Goal: Information Seeking & Learning: Learn about a topic

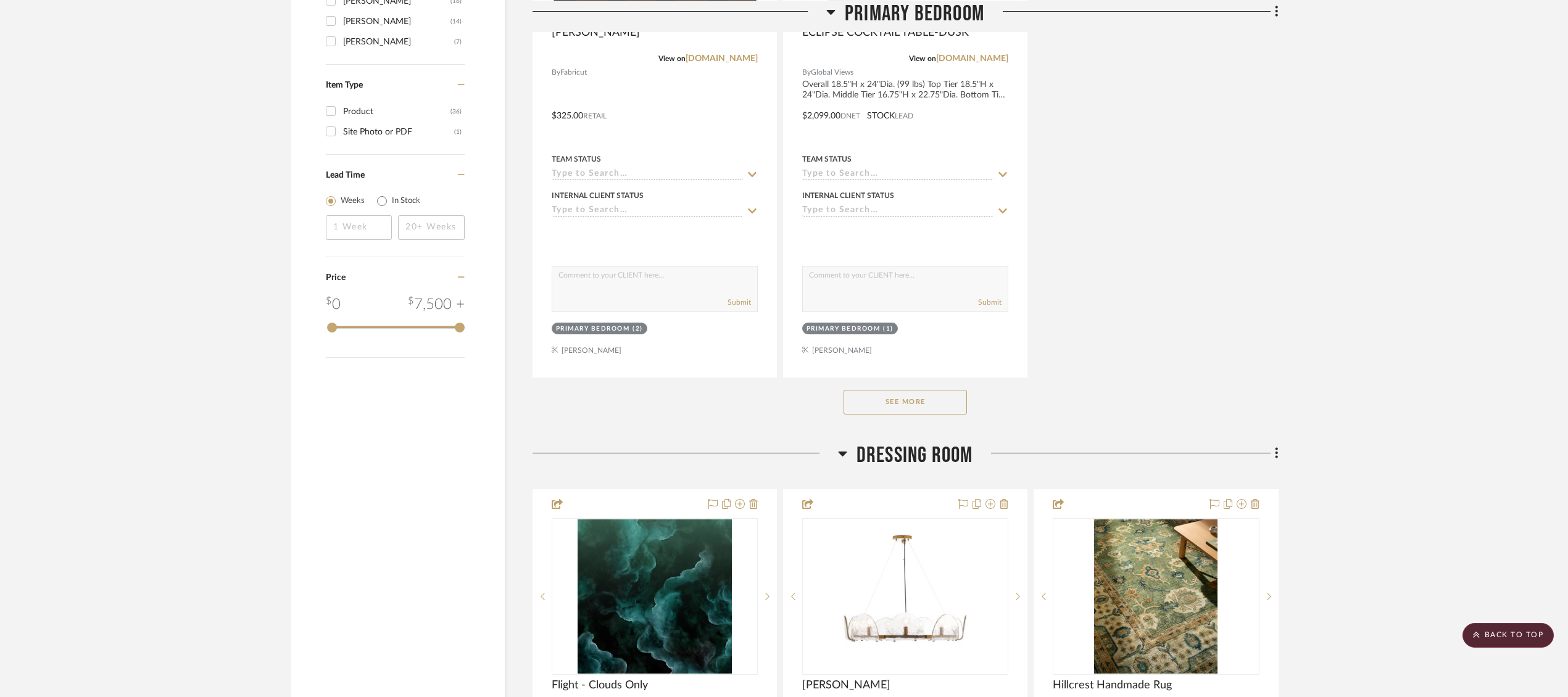
scroll to position [1596, 0]
click at [897, 403] on button "See More" at bounding box center [905, 401] width 124 height 25
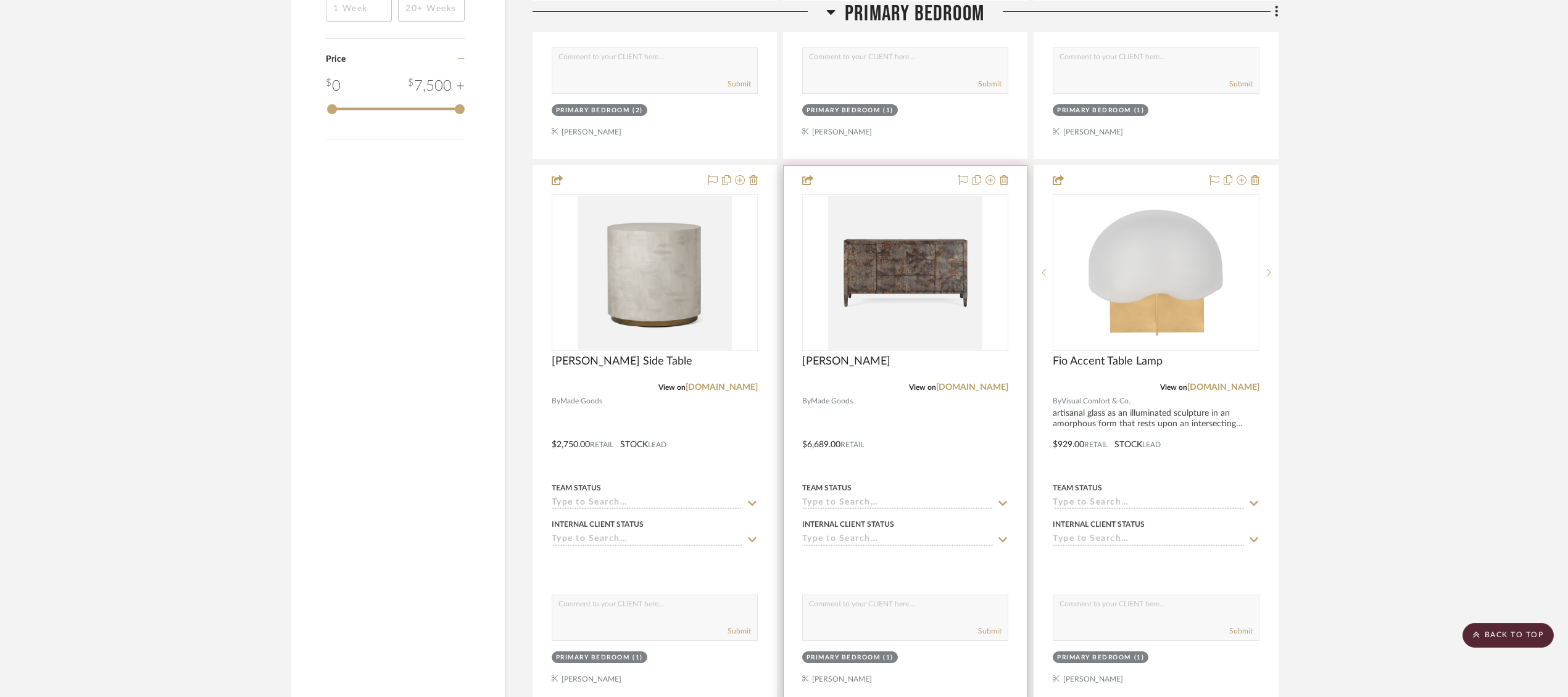
scroll to position [1812, 0]
click at [915, 273] on img "0" at bounding box center [905, 274] width 155 height 155
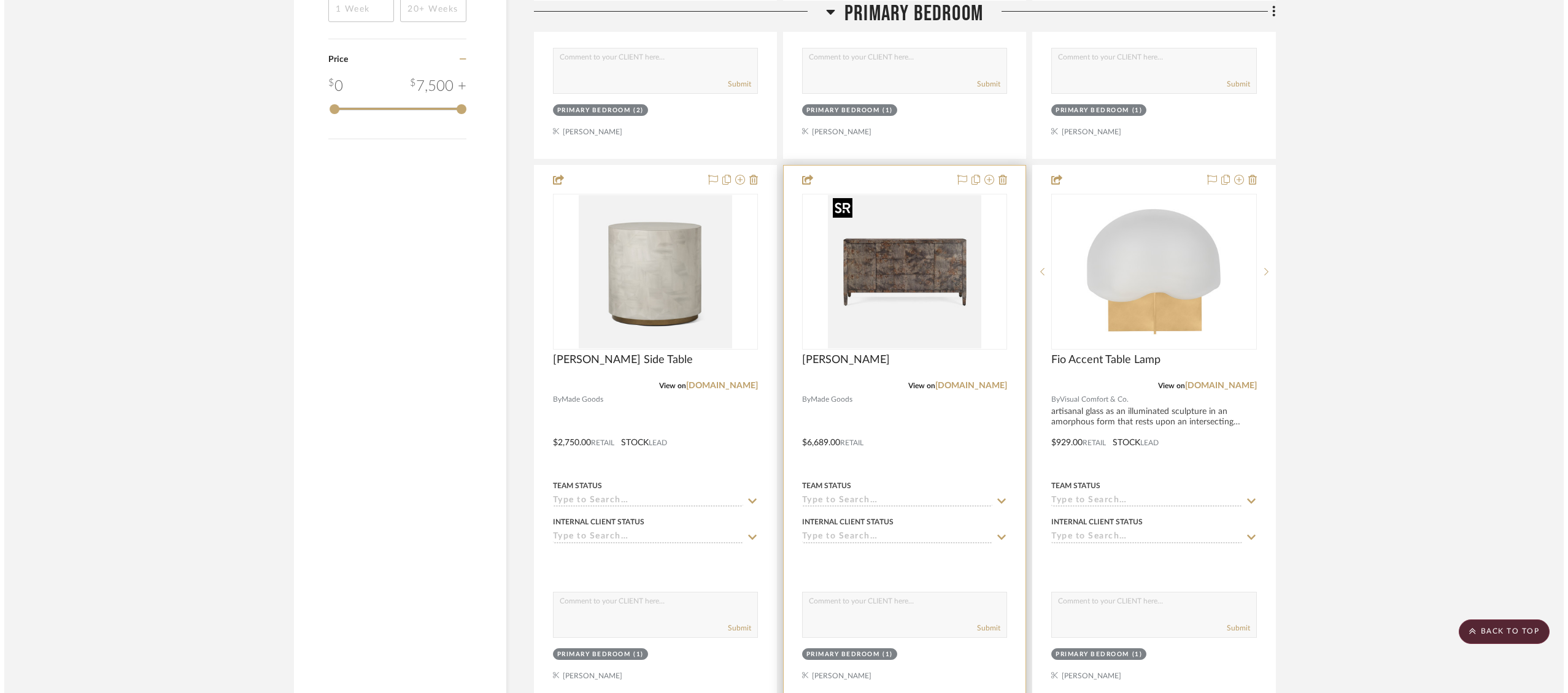
scroll to position [0, 0]
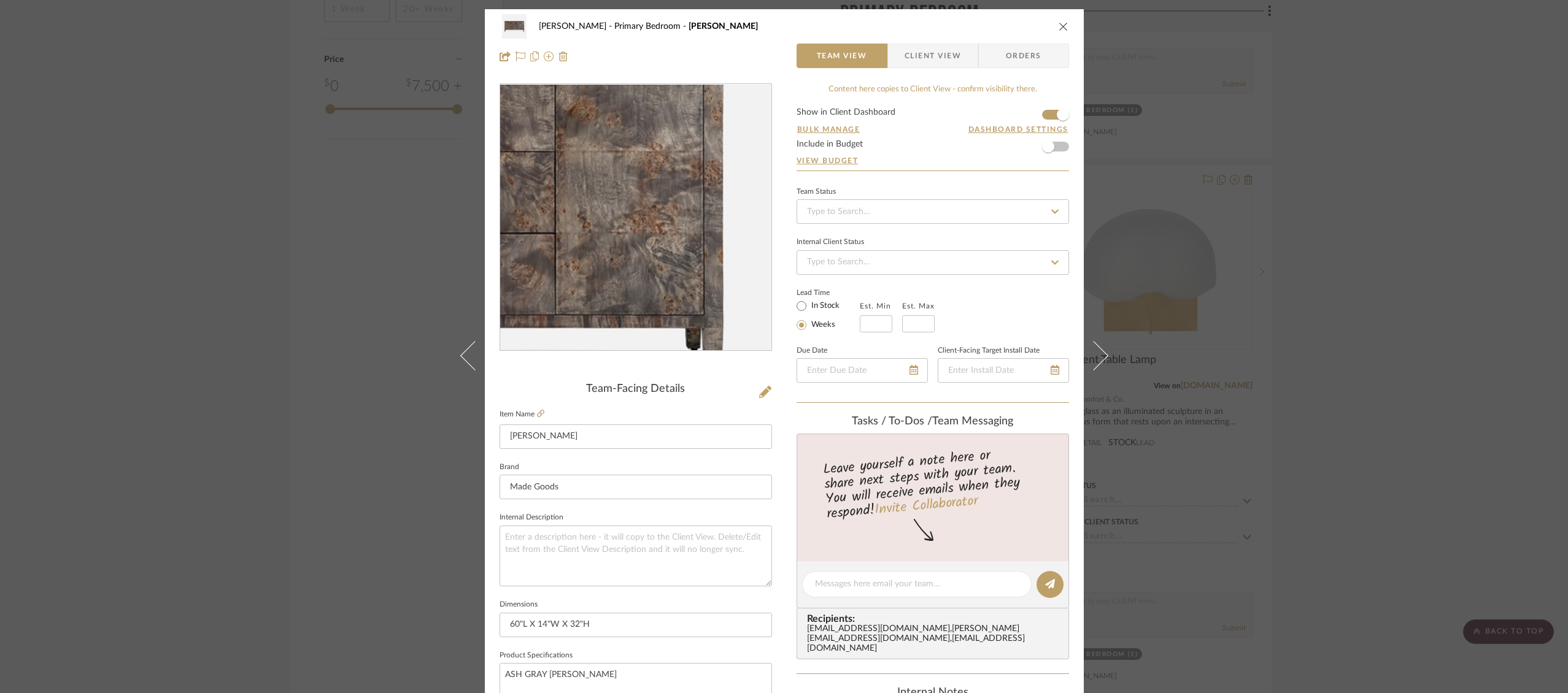
click at [709, 217] on img "0" at bounding box center [636, 217] width 266 height 266
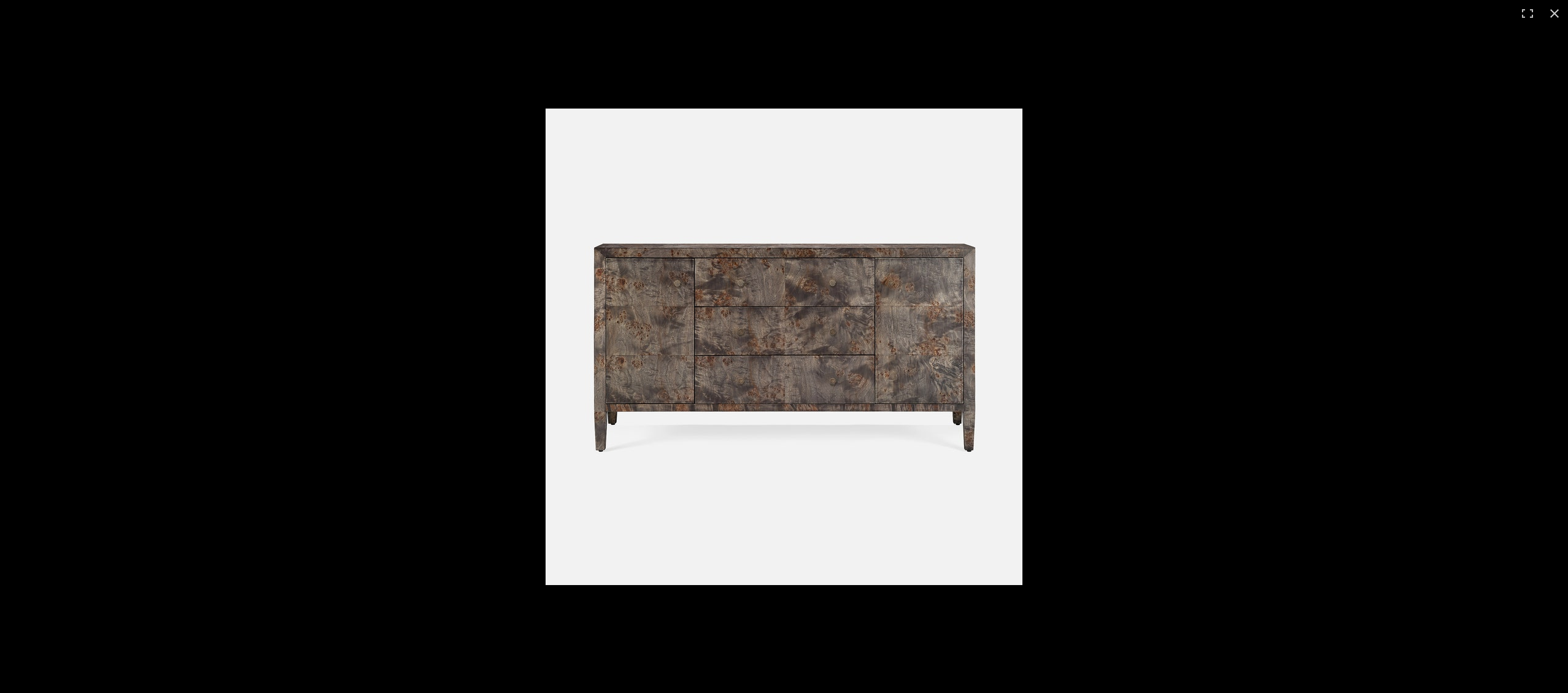
click at [796, 317] on img at bounding box center [784, 346] width 477 height 476
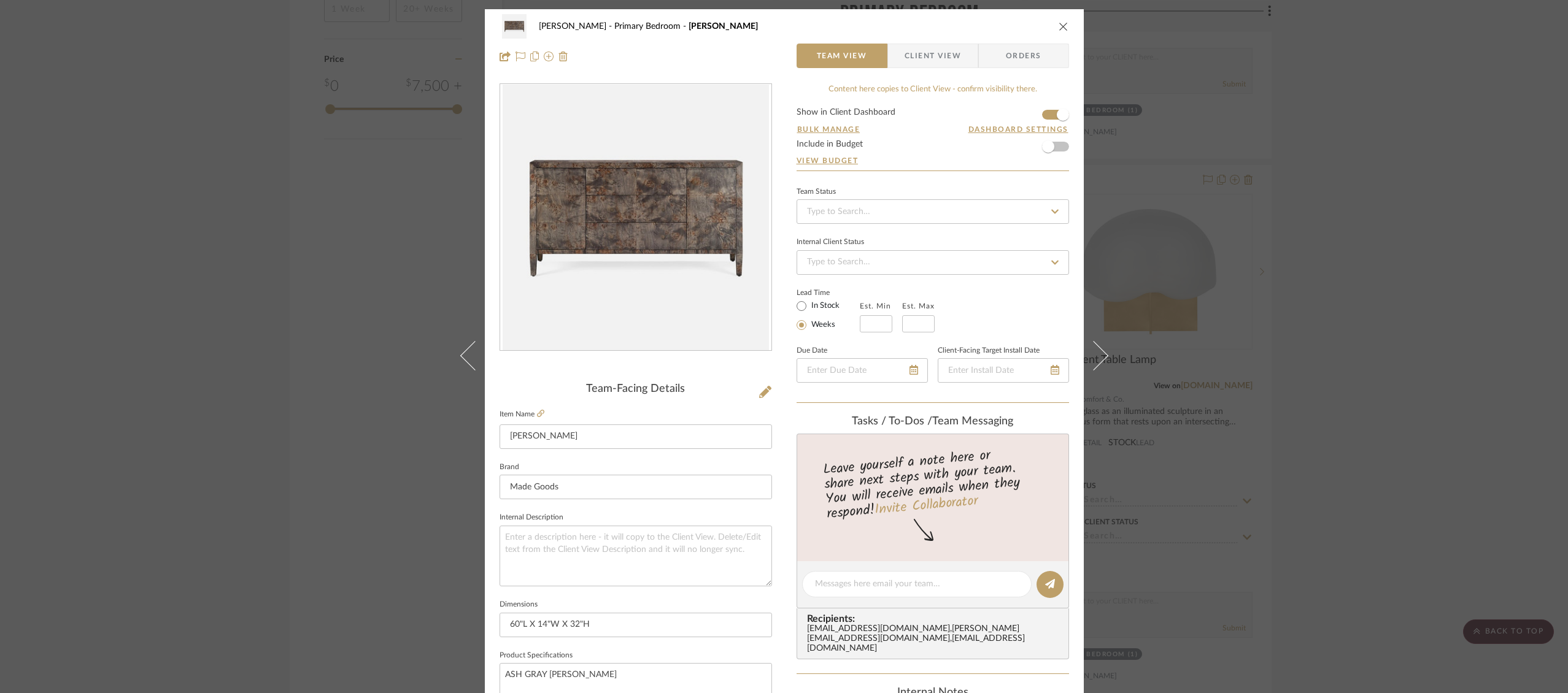
click at [1058, 22] on icon "close" at bounding box center [1063, 26] width 10 height 10
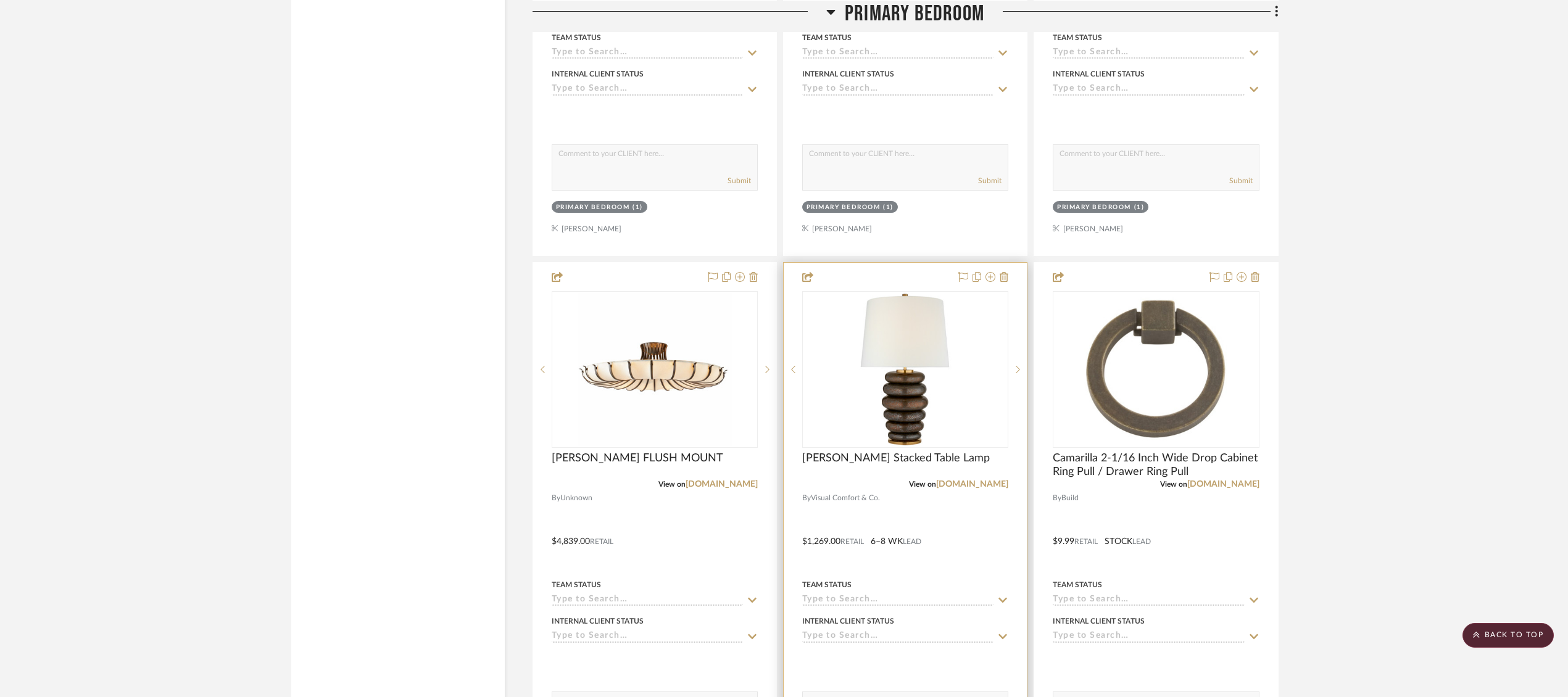
scroll to position [2840, 0]
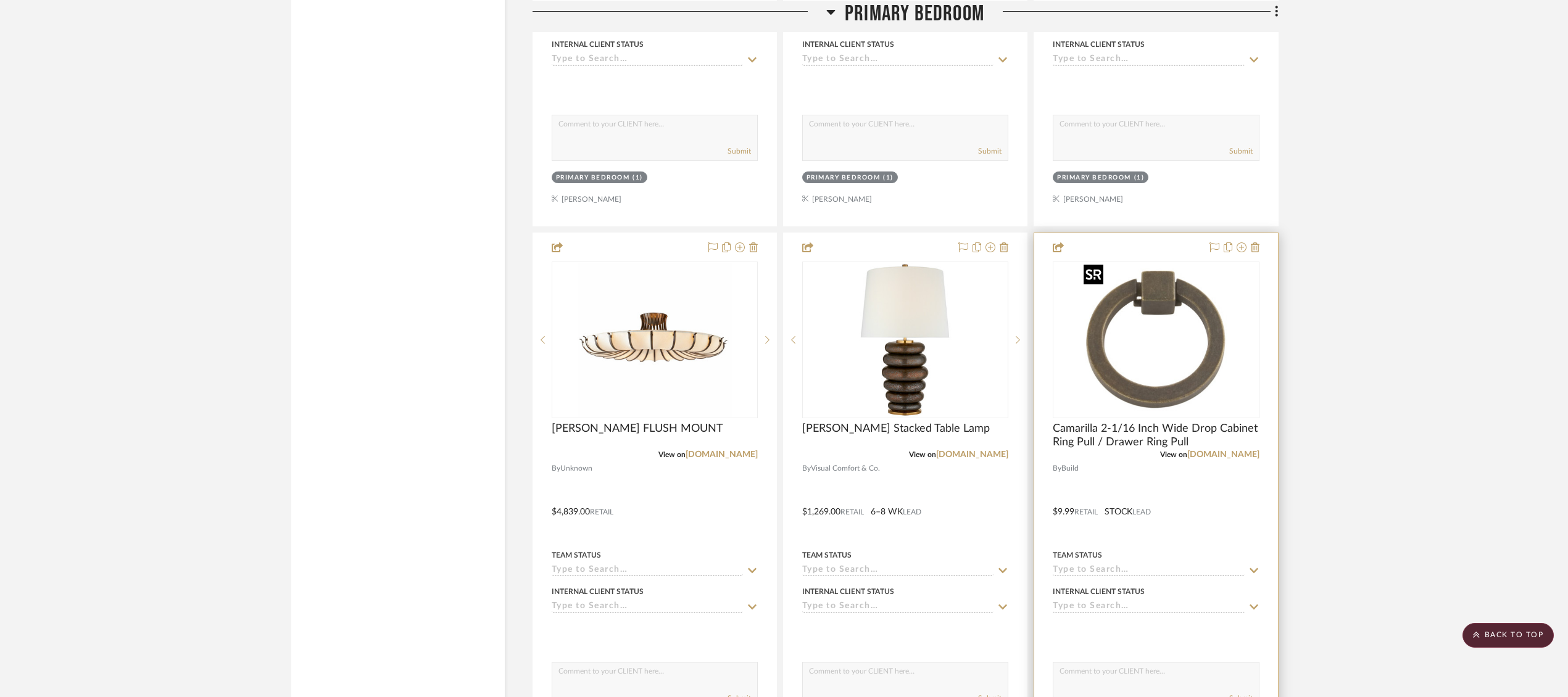
click at [0, 0] on img at bounding box center [0, 0] width 0 height 0
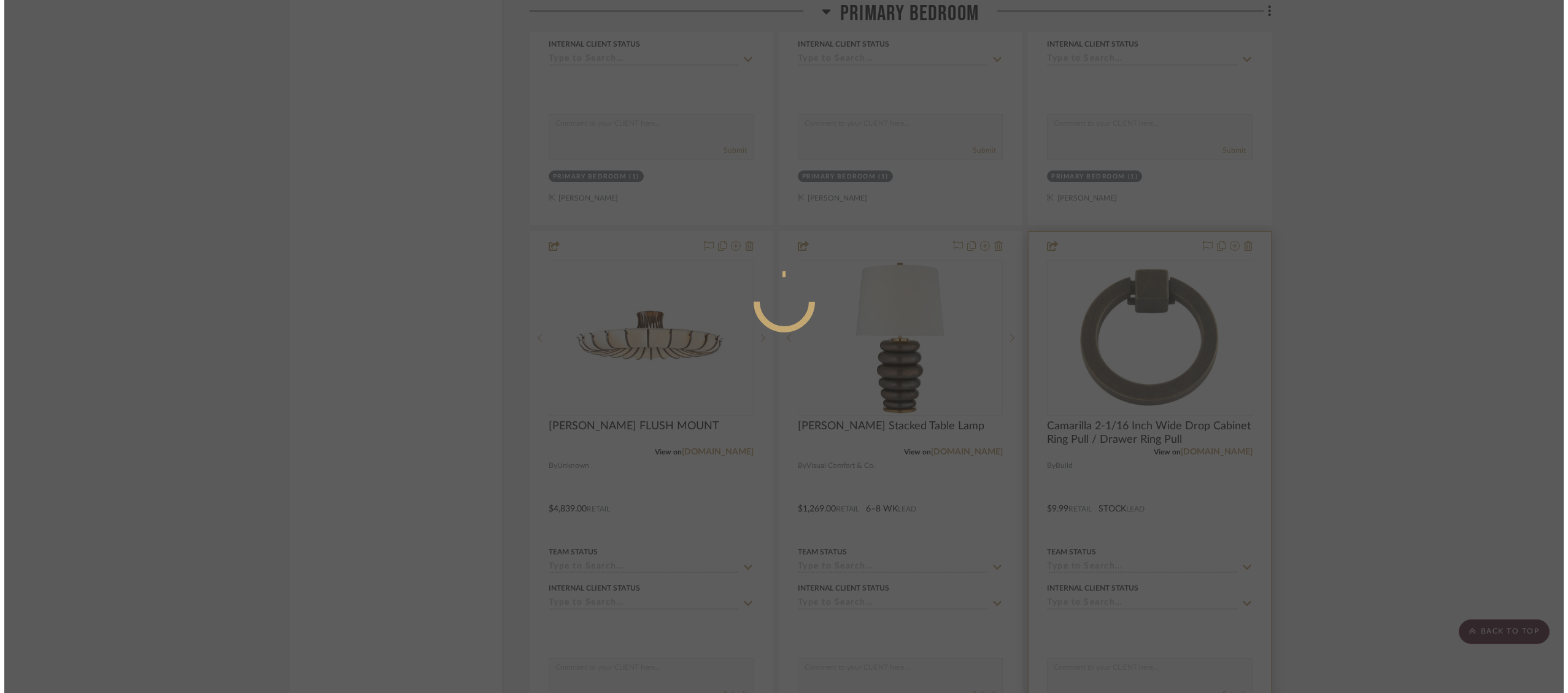
scroll to position [0, 0]
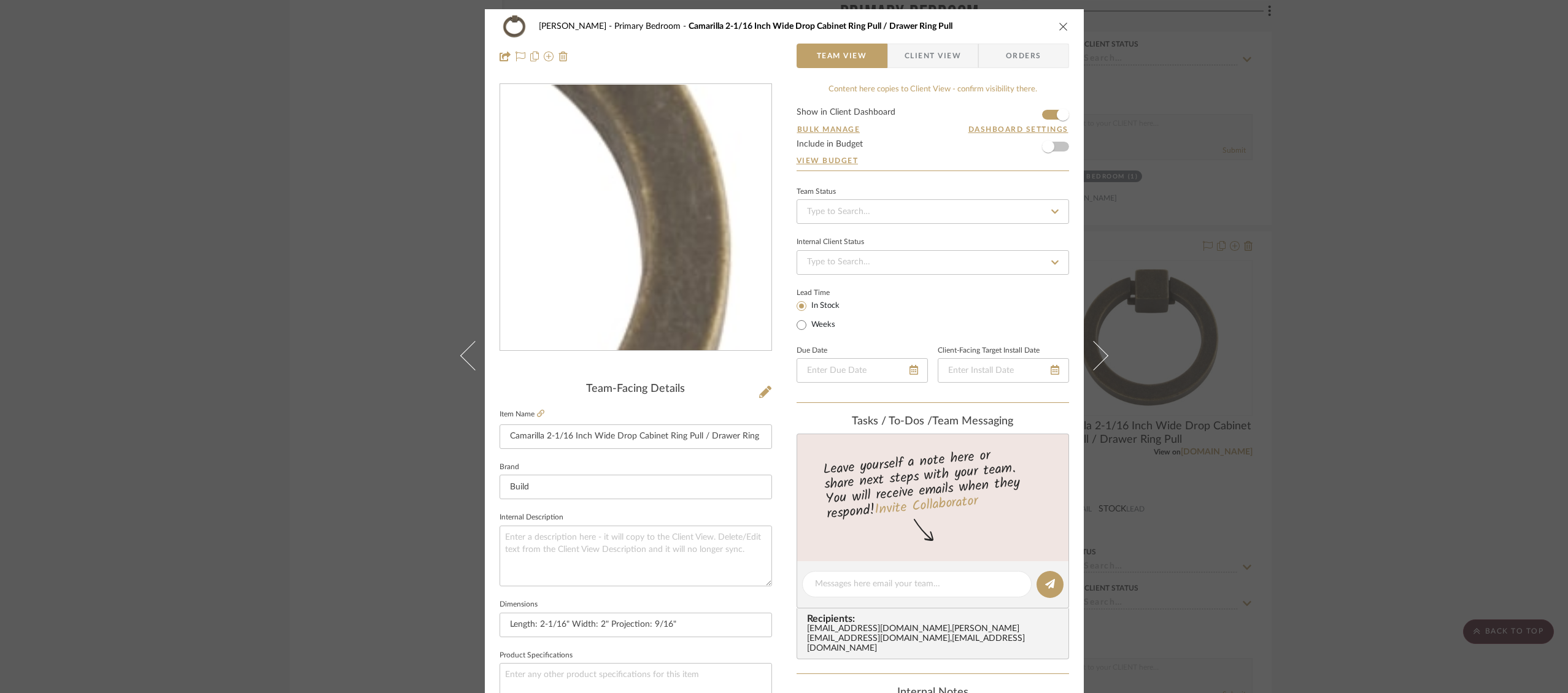
click at [719, 207] on img "0" at bounding box center [636, 217] width 266 height 266
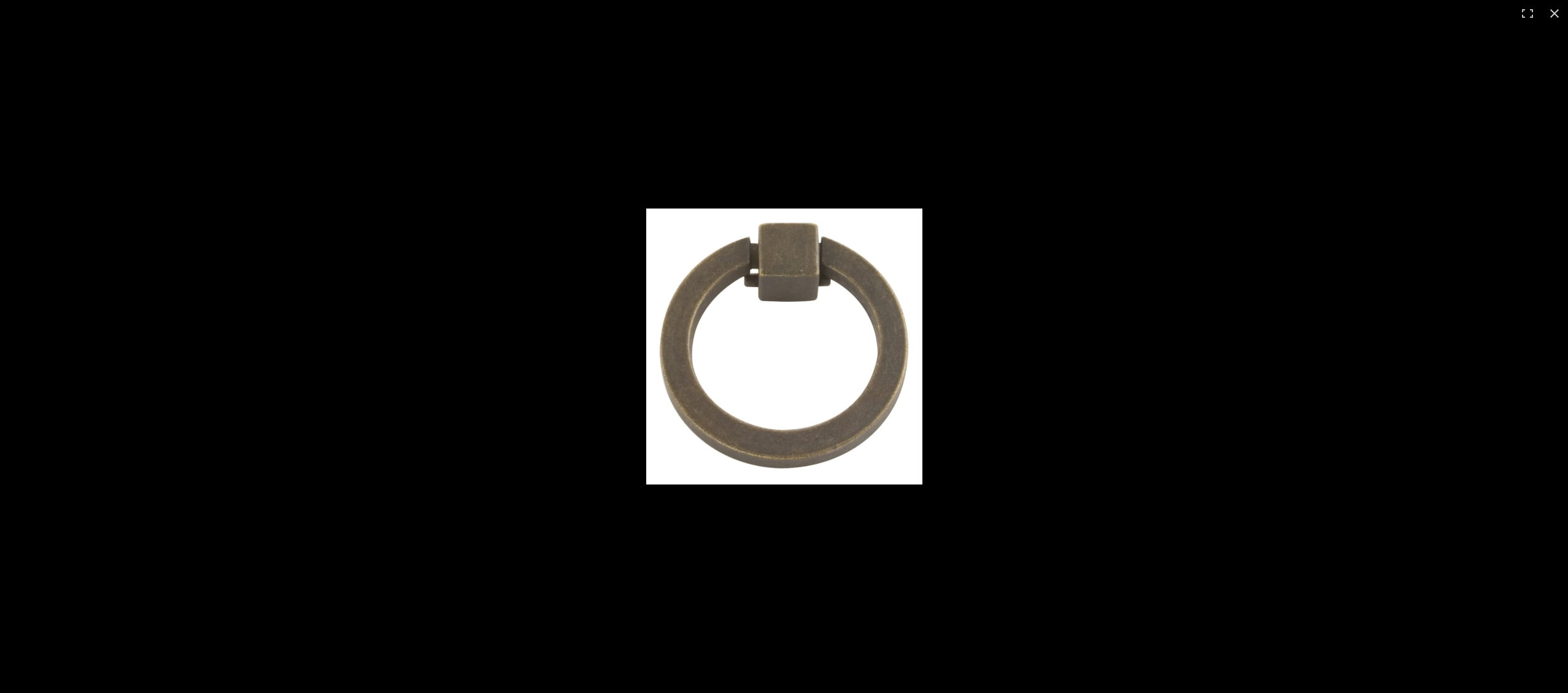
click at [742, 233] on img at bounding box center [784, 346] width 276 height 276
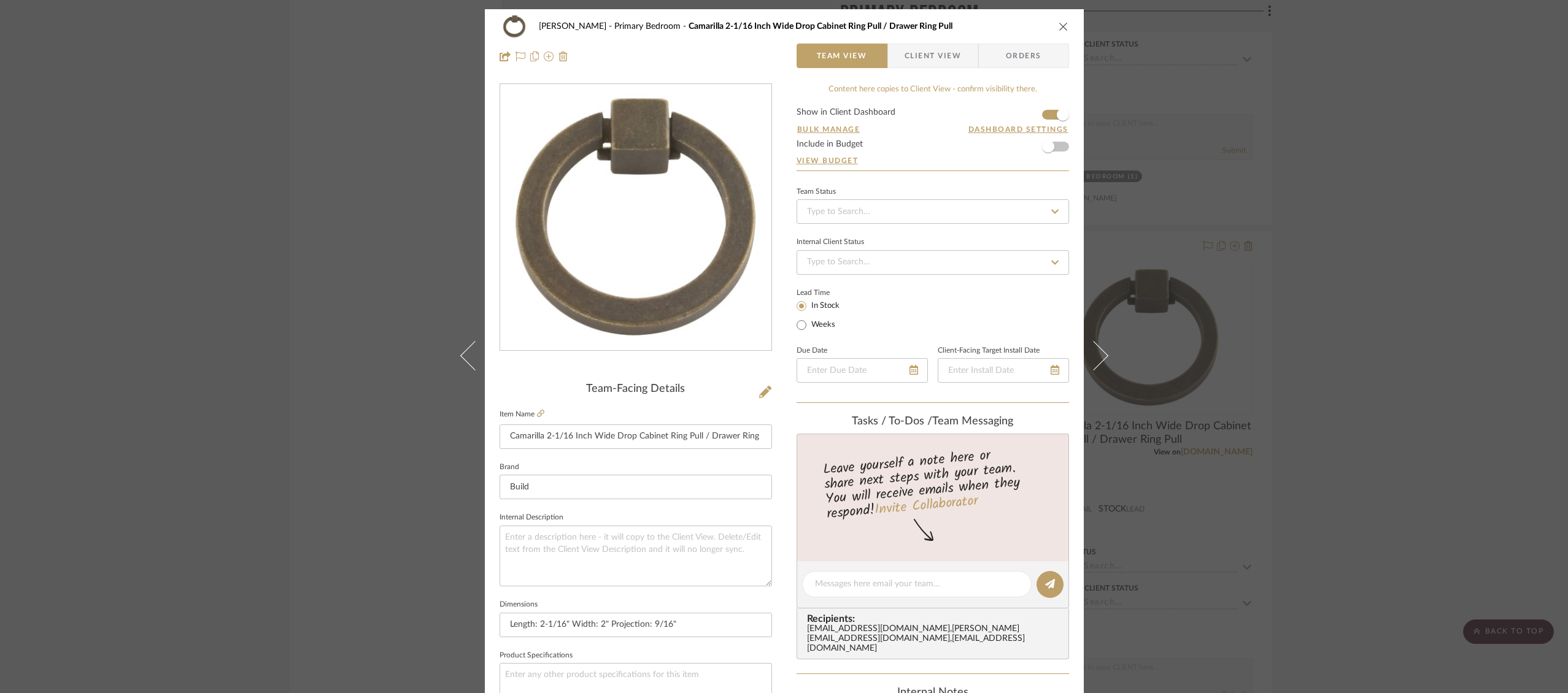
click at [1059, 21] on button "close" at bounding box center [1063, 26] width 11 height 11
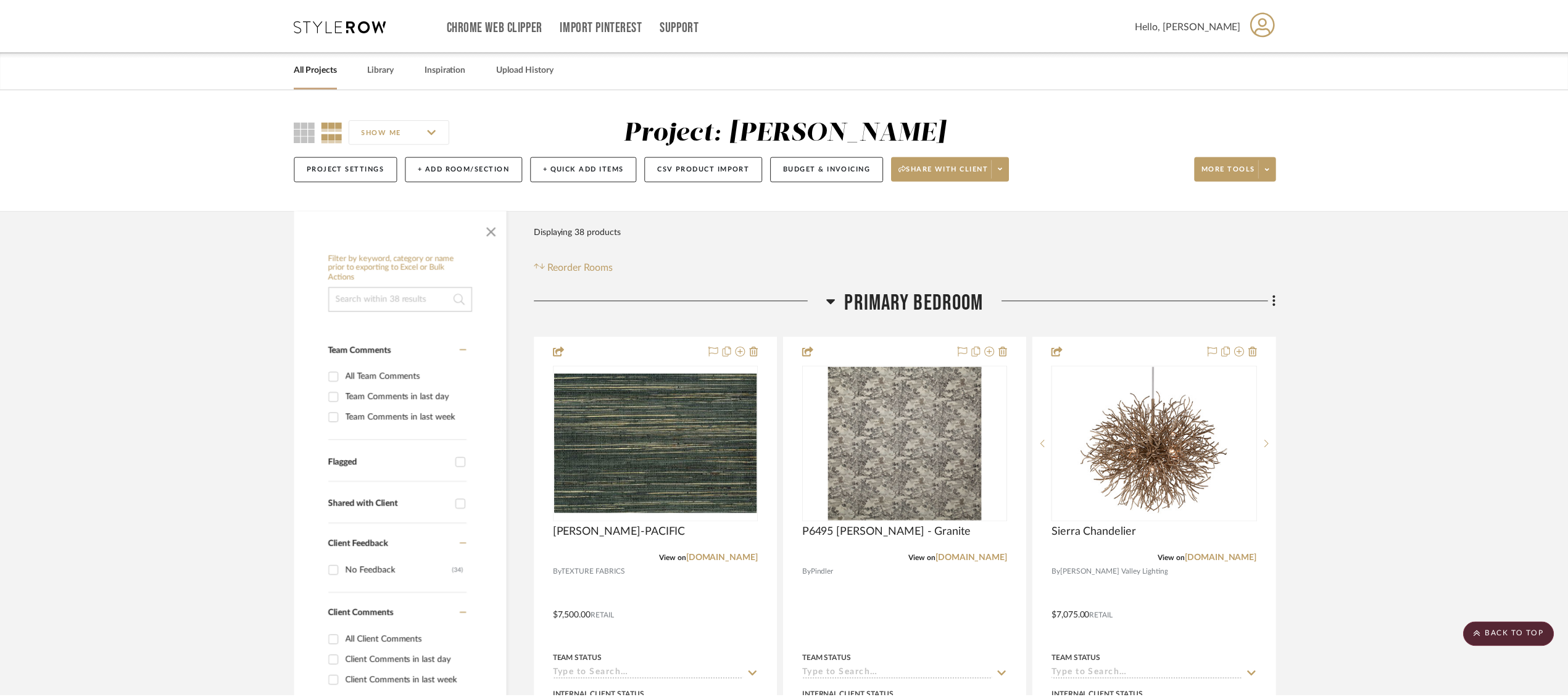
scroll to position [2840, 0]
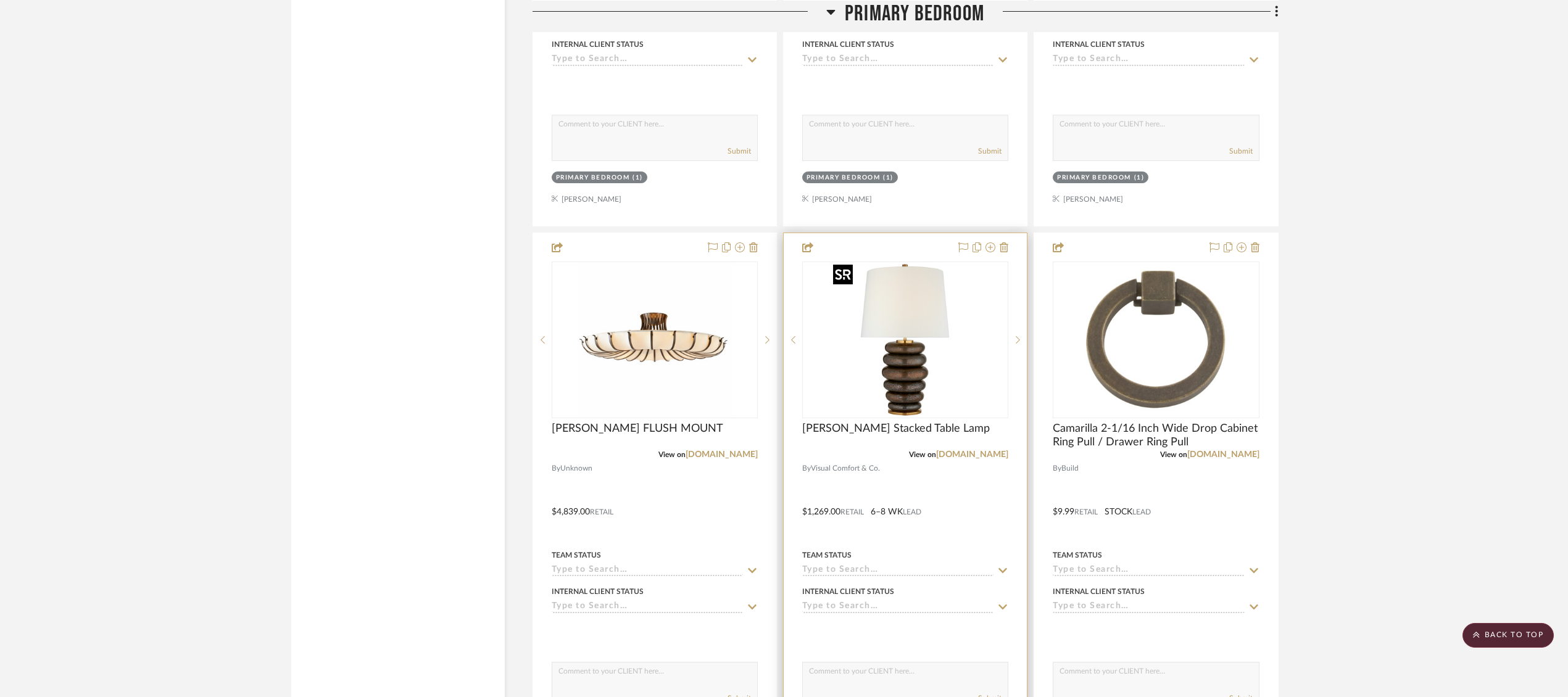
click at [892, 382] on img "0" at bounding box center [905, 340] width 155 height 155
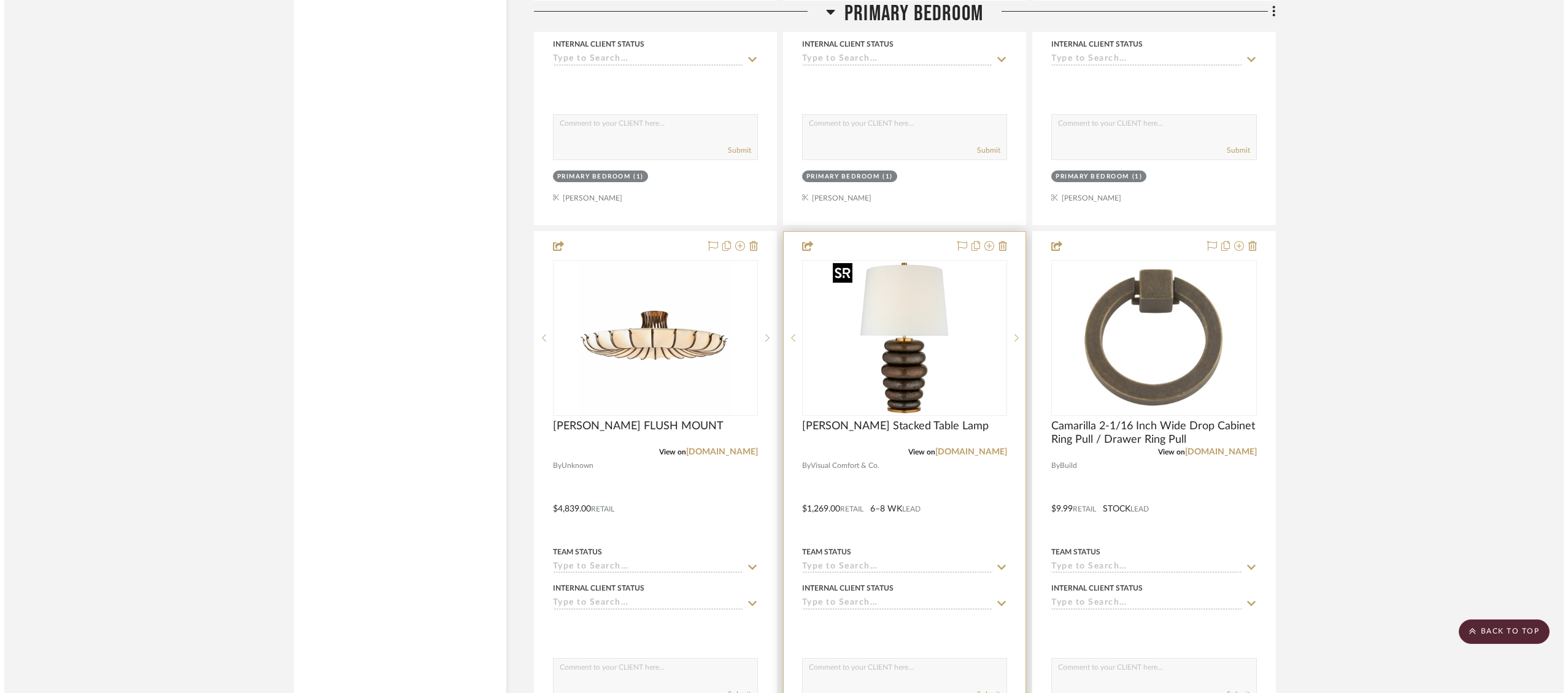
scroll to position [0, 0]
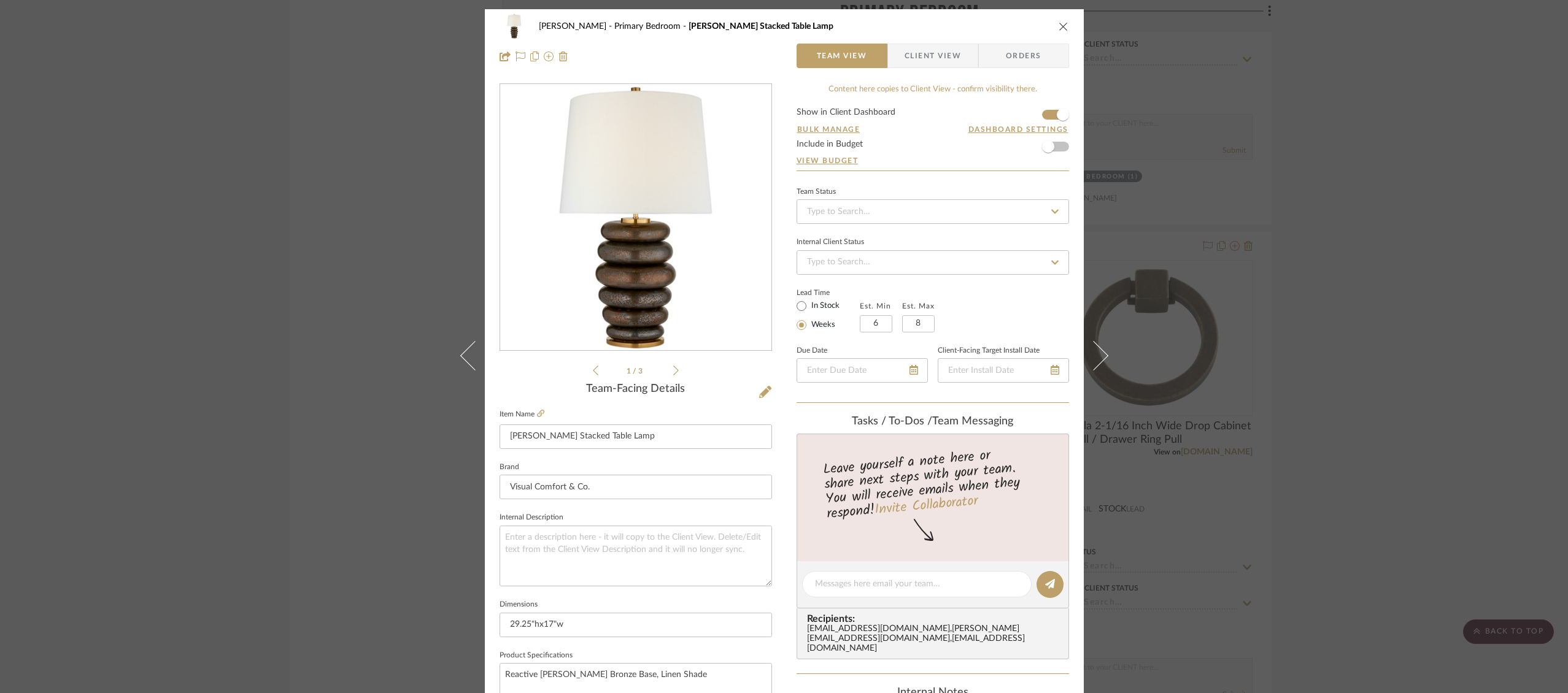
click at [643, 283] on img "0" at bounding box center [636, 217] width 266 height 266
